Goal: Task Accomplishment & Management: Complete application form

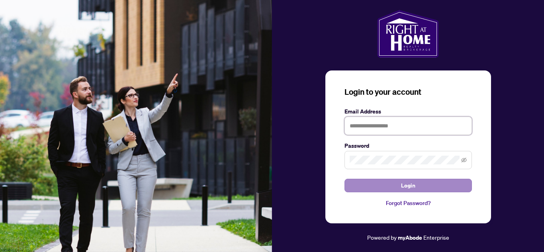
type input "**********"
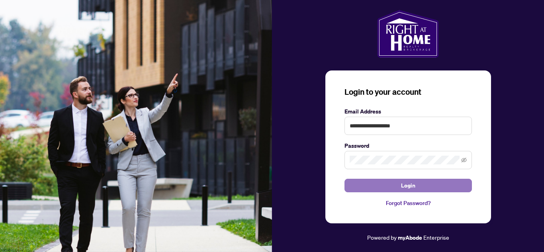
click at [412, 187] on span "Login" at bounding box center [408, 185] width 14 height 13
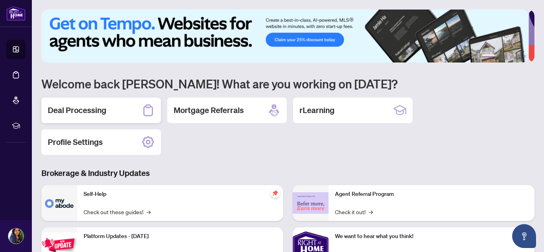
click at [119, 111] on div "Deal Processing" at bounding box center [100, 110] width 119 height 25
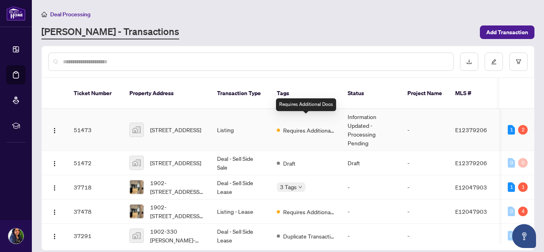
click at [301, 126] on span "Requires Additional Docs" at bounding box center [309, 130] width 52 height 9
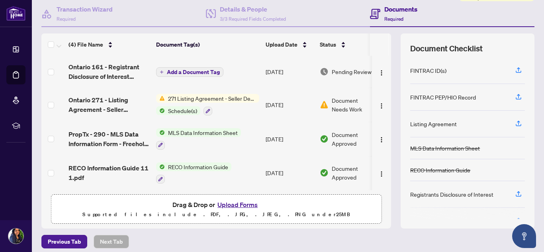
scroll to position [76, 0]
click at [209, 97] on span "271 Listing Agreement - Seller Designated Representation Agreement Authority to…" at bounding box center [212, 98] width 94 height 9
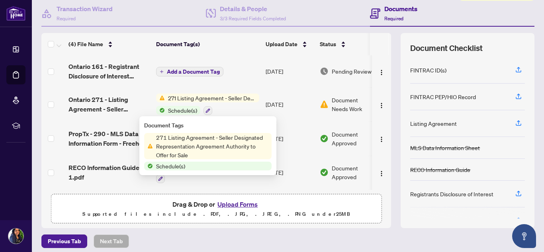
click at [338, 110] on span "Document Needs Work" at bounding box center [352, 105] width 41 height 18
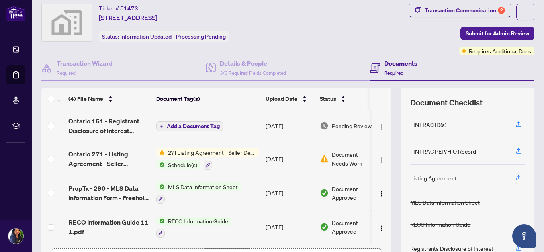
scroll to position [21, 0]
click at [205, 128] on span "Add a Document Tag" at bounding box center [193, 127] width 53 height 6
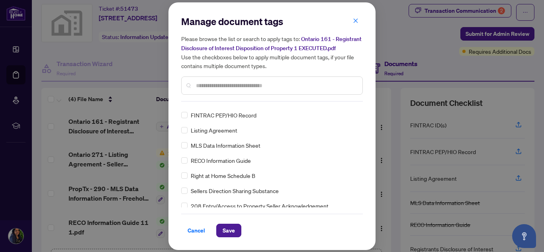
scroll to position [0, 0]
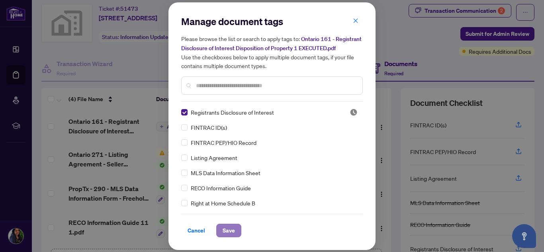
click at [223, 228] on span "Save" at bounding box center [228, 230] width 12 height 13
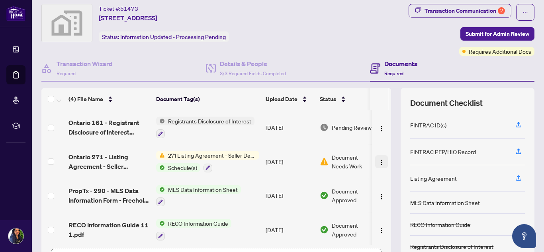
click at [378, 162] on img "button" at bounding box center [381, 162] width 6 height 6
click at [229, 156] on span "271 Listing Agreement - Seller Designated Representation Agreement Authority to…" at bounding box center [212, 155] width 94 height 9
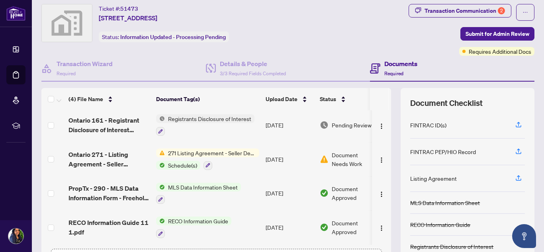
scroll to position [81, 0]
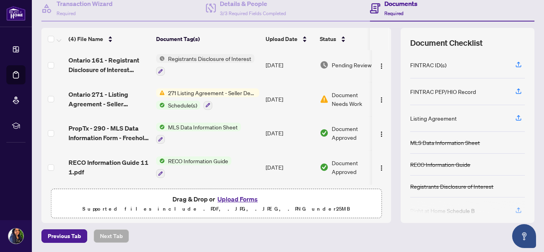
click at [236, 201] on button "Upload Forms" at bounding box center [237, 199] width 45 height 10
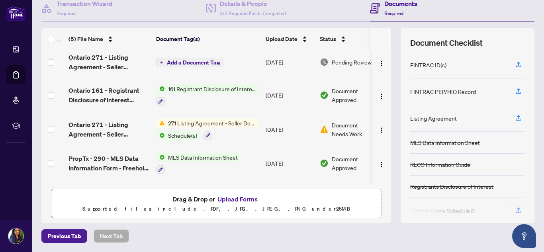
scroll to position [0, 0]
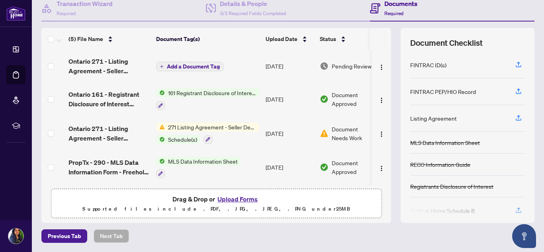
click at [205, 67] on span "Add a Document Tag" at bounding box center [193, 67] width 53 height 6
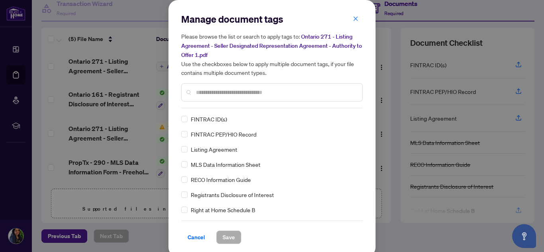
click at [205, 149] on span "Listing Agreement" at bounding box center [214, 149] width 47 height 9
click at [223, 242] on button "Save" at bounding box center [228, 237] width 25 height 14
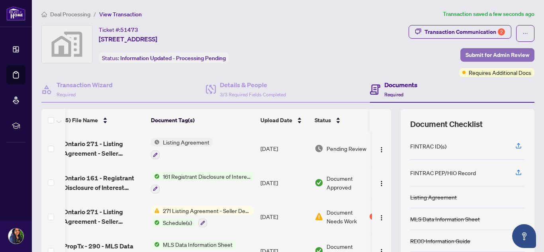
click at [492, 55] on span "Submit for Admin Review" at bounding box center [497, 55] width 64 height 13
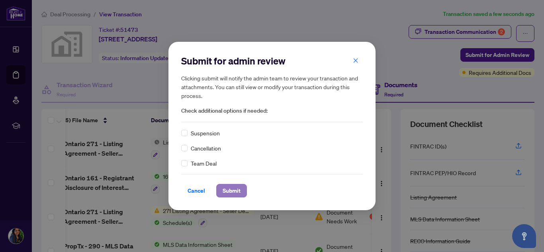
click at [236, 192] on span "Submit" at bounding box center [231, 190] width 18 height 13
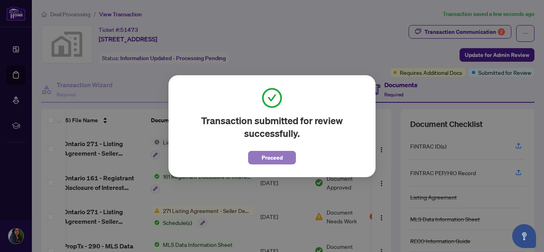
click at [273, 160] on span "Proceed" at bounding box center [271, 157] width 21 height 13
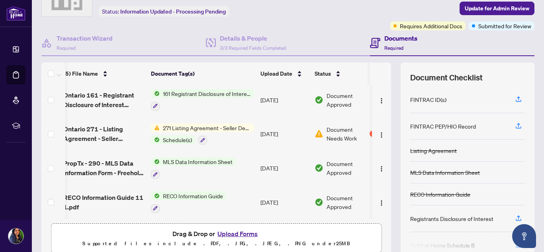
scroll to position [0, 5]
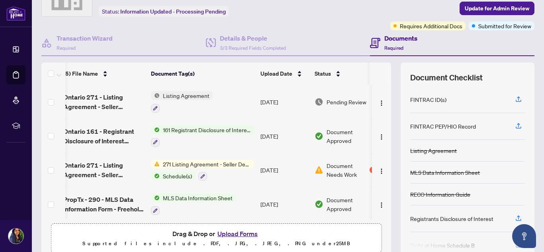
click at [273, 160] on td "[DATE]" at bounding box center [284, 170] width 54 height 34
